Goal: Task Accomplishment & Management: Manage account settings

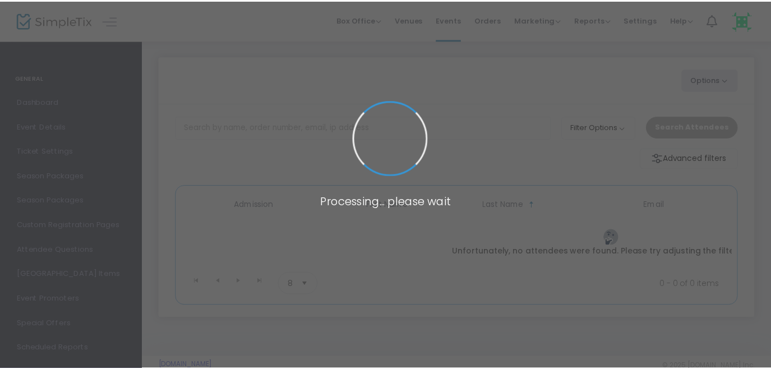
scroll to position [37, 0]
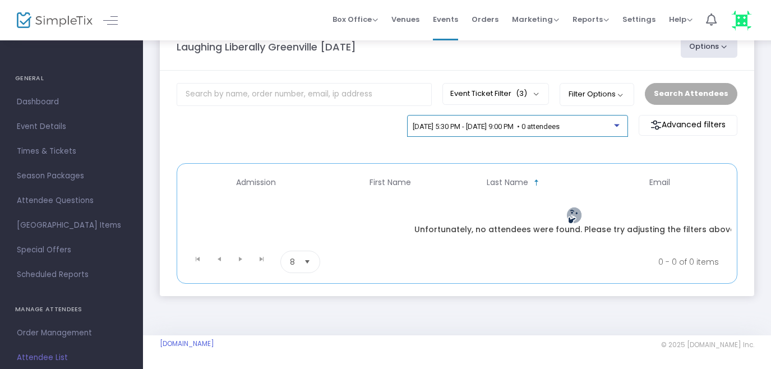
click at [559, 122] on span "[DATE] 5:30 PM - [DATE] 9:00 PM • 0 attendees" at bounding box center [486, 126] width 147 height 8
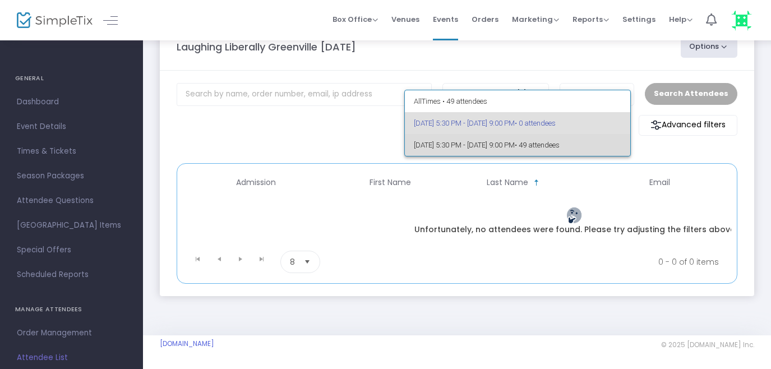
click at [496, 144] on span "[DATE] 5:30 PM - [DATE] 9:00 PM • 49 attendees" at bounding box center [518, 145] width 208 height 22
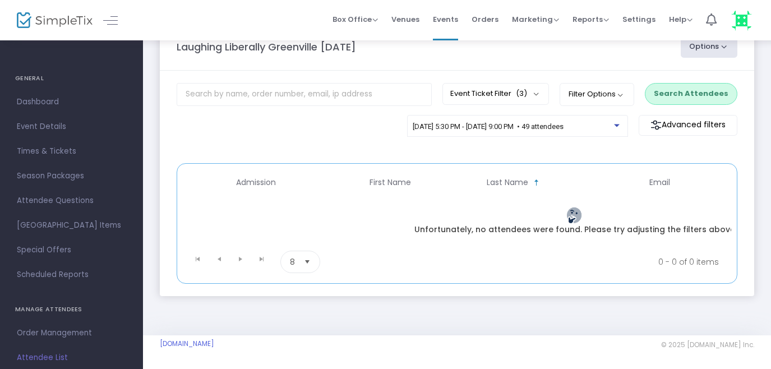
click at [678, 94] on button "Search Attendees" at bounding box center [691, 93] width 93 height 21
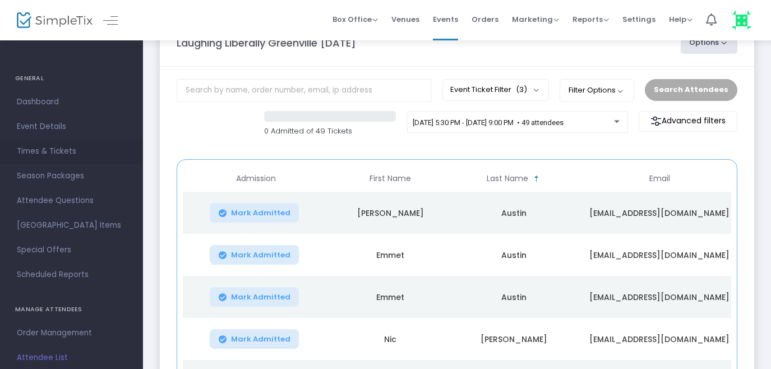
click at [41, 152] on span "Times & Tickets" at bounding box center [71, 151] width 109 height 15
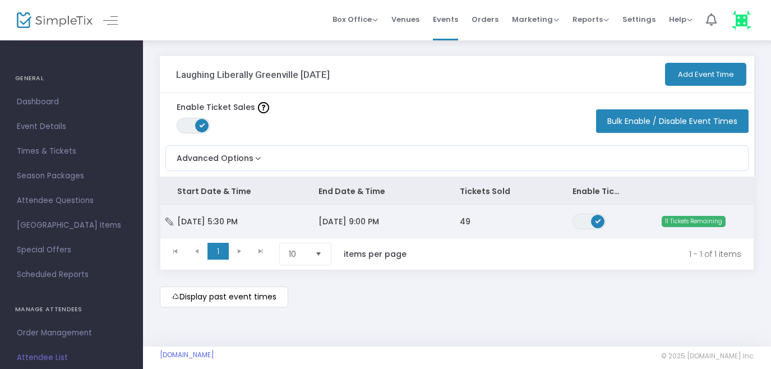
click at [379, 223] on span "[DATE] 9:00 PM" at bounding box center [348, 221] width 61 height 11
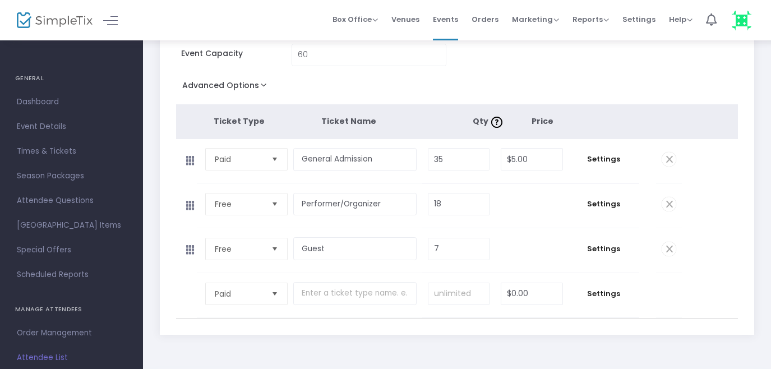
scroll to position [105, 0]
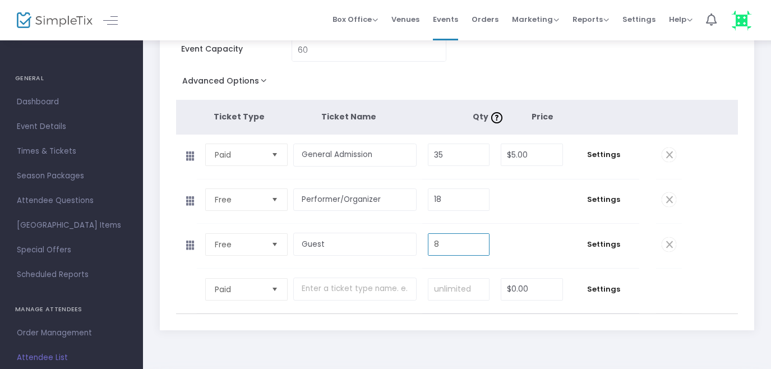
type input "8"
click at [450, 153] on input "35" at bounding box center [458, 154] width 61 height 21
type input "34"
click at [722, 313] on hr at bounding box center [457, 313] width 562 height 1
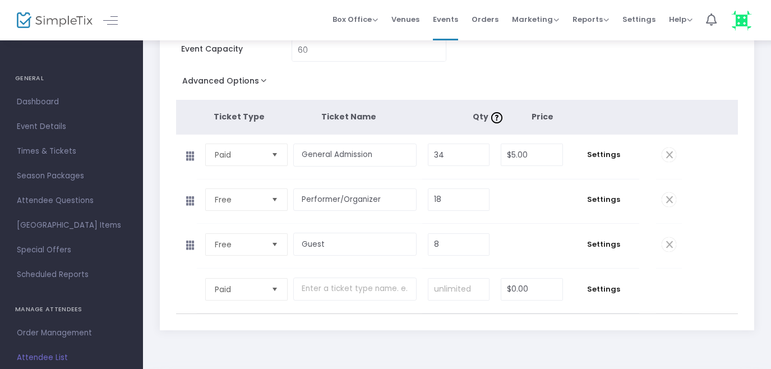
scroll to position [0, 0]
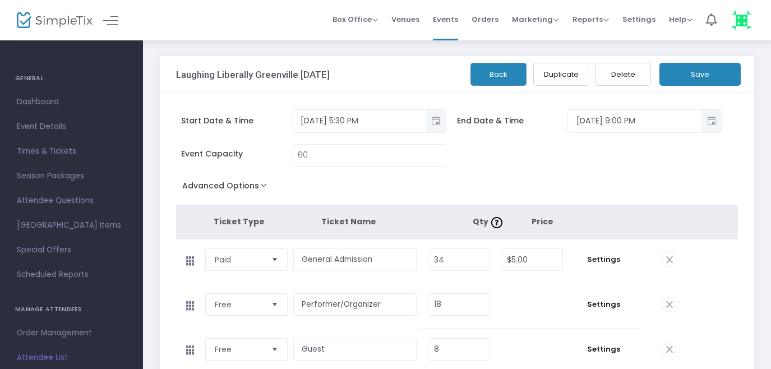
click at [702, 77] on button "Save" at bounding box center [699, 74] width 81 height 23
click at [702, 73] on button "Save" at bounding box center [699, 74] width 81 height 23
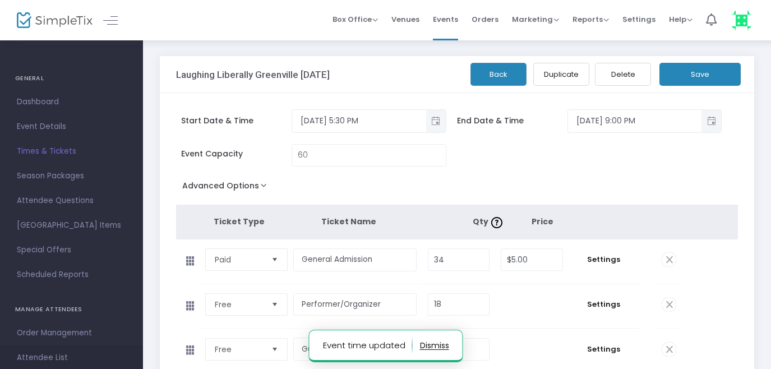
click at [34, 359] on span "Attendee List" at bounding box center [71, 357] width 109 height 15
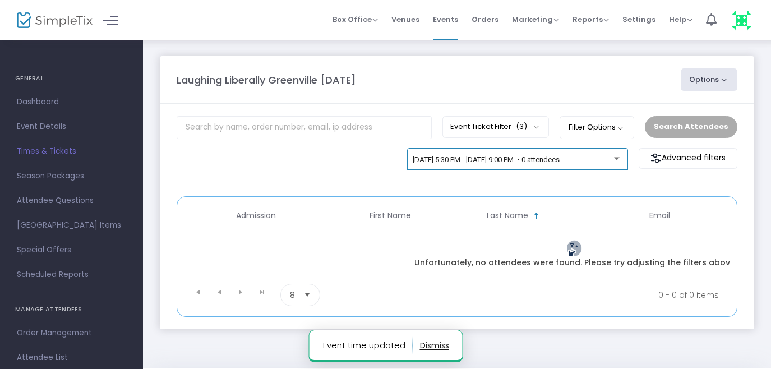
click at [608, 161] on div "[DATE] 5:30 PM - [DATE] 9:00 PM • 0 attendees" at bounding box center [513, 160] width 201 height 8
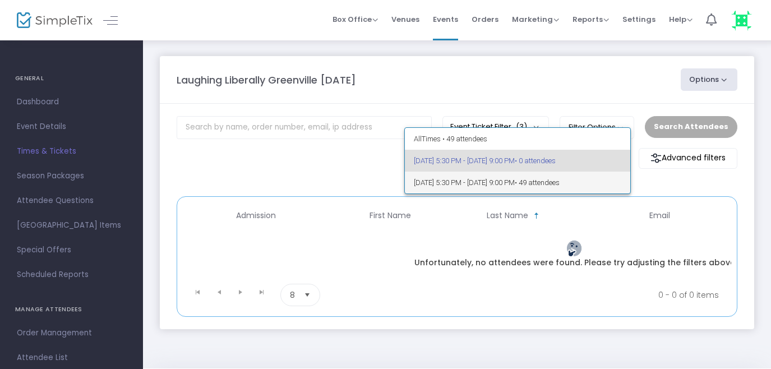
click at [525, 181] on span "[DATE] 5:30 PM - [DATE] 9:00 PM • 49 attendees" at bounding box center [518, 183] width 208 height 22
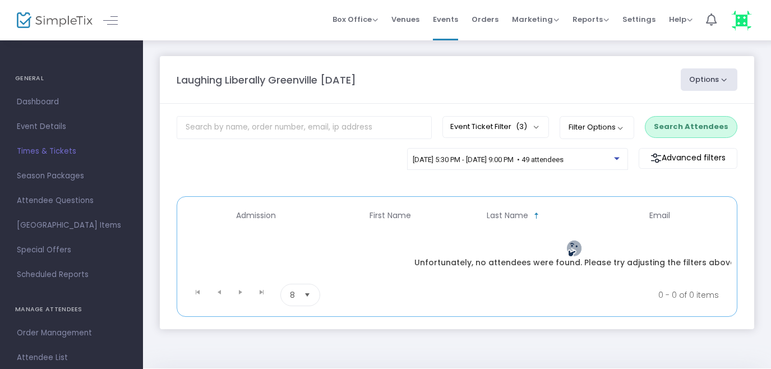
click at [684, 127] on button "Search Attendees" at bounding box center [691, 126] width 93 height 21
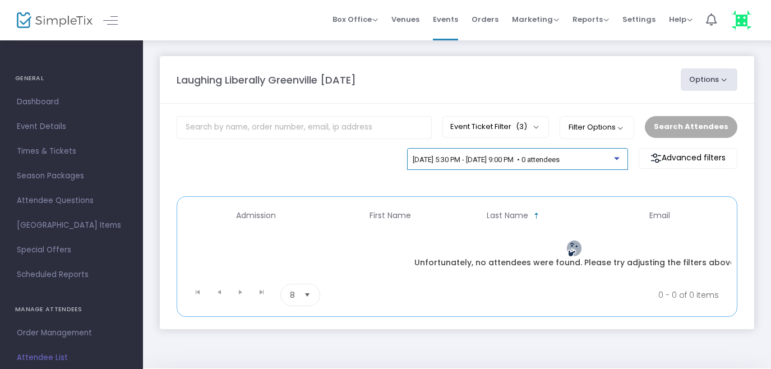
click at [559, 159] on span "[DATE] 5:30 PM - [DATE] 9:00 PM • 0 attendees" at bounding box center [486, 159] width 147 height 8
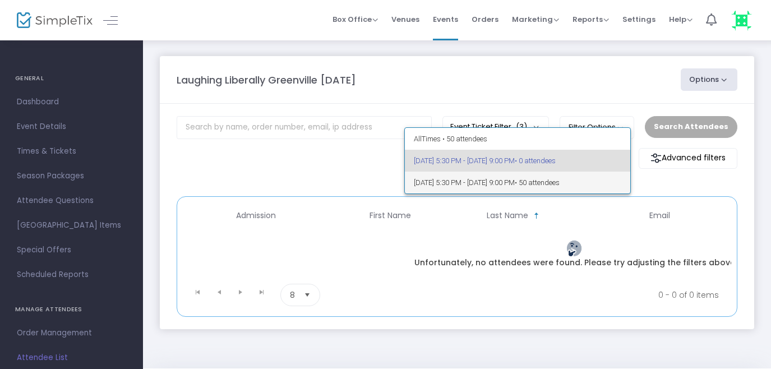
click at [504, 182] on span "[DATE] 5:30 PM - [DATE] 9:00 PM • 50 attendees" at bounding box center [518, 183] width 208 height 22
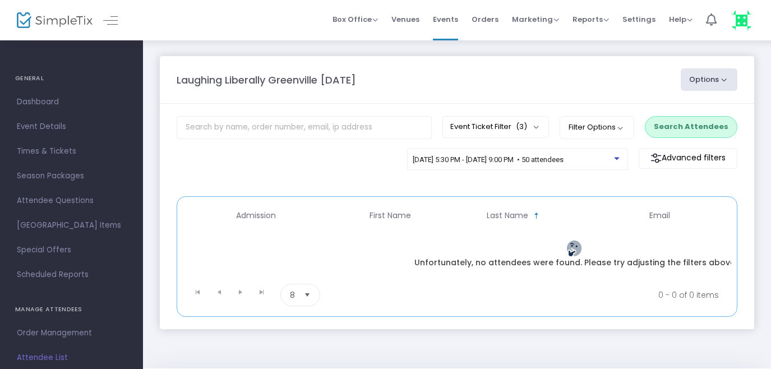
click at [679, 131] on button "Search Attendees" at bounding box center [691, 126] width 93 height 21
